Goal: Transaction & Acquisition: Purchase product/service

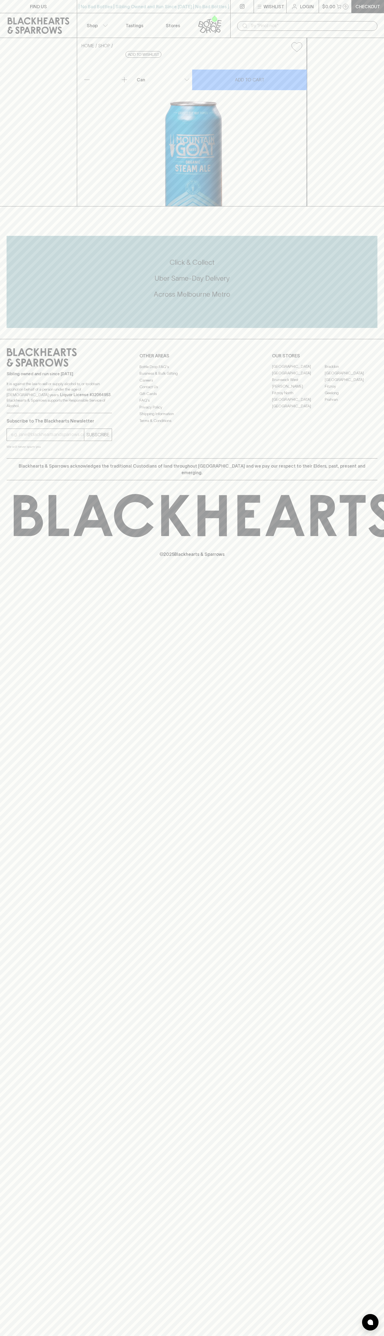
click at [4, 16] on link at bounding box center [38, 25] width 77 height 25
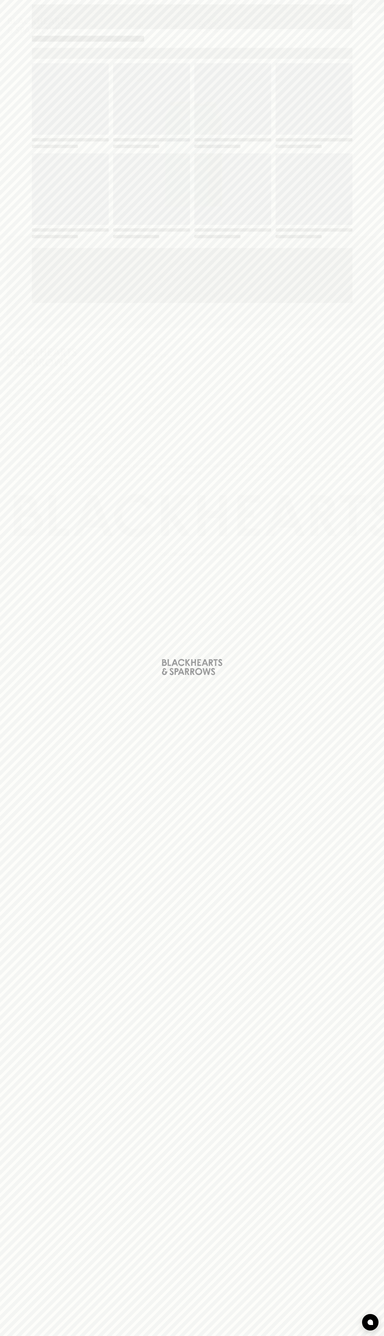
click at [384, 501] on div "Loading" at bounding box center [192, 668] width 384 height 1336
click at [242, 1335] on html "FIND US | No Bad Bottles | Sibling Owned and Run Since 2006 | No Bad Bottles | …" at bounding box center [192, 668] width 384 height 1336
click at [24, 1106] on div "Loading" at bounding box center [192, 668] width 384 height 1336
